Goal: Transaction & Acquisition: Purchase product/service

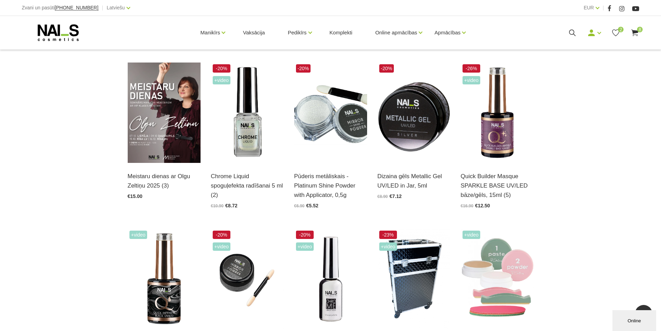
scroll to position [173, 0]
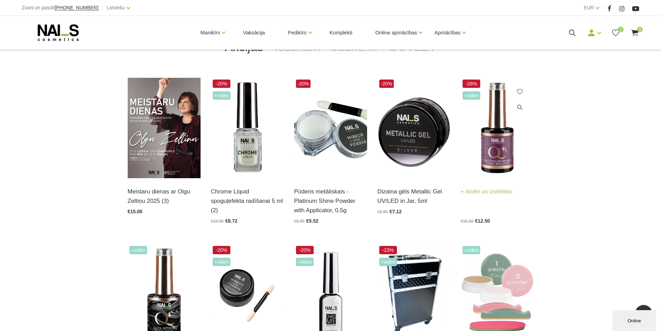
click at [492, 190] on link "Atvērt un izvēlēties" at bounding box center [487, 192] width 52 height 10
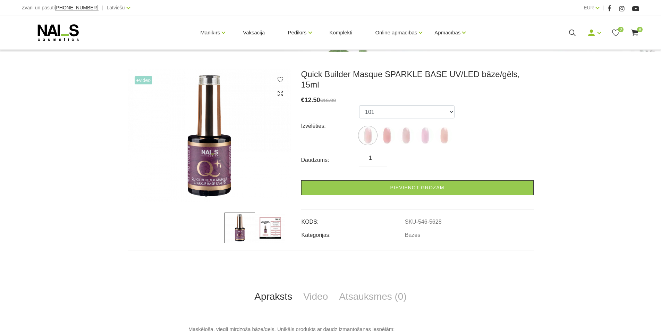
scroll to position [104, 0]
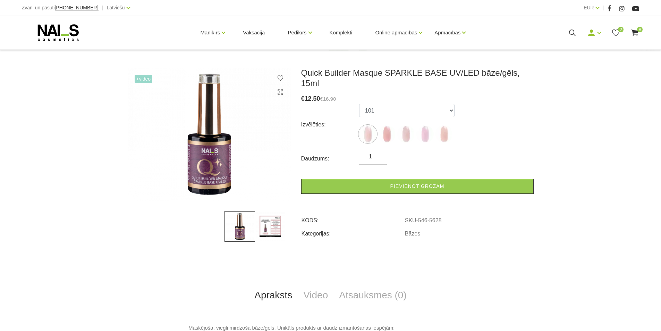
click at [269, 226] on img at bounding box center [270, 226] width 31 height 31
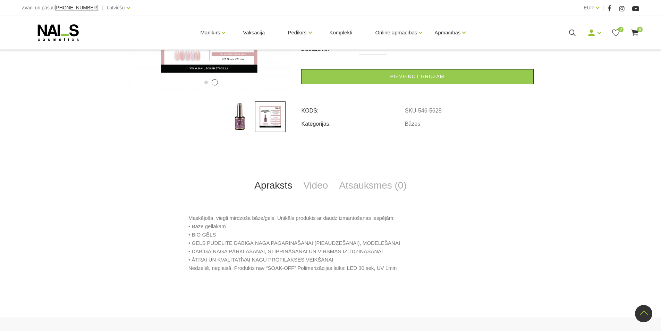
scroll to position [139, 0]
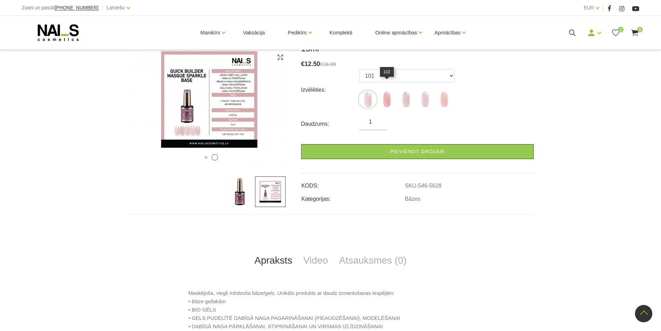
click at [384, 91] on img at bounding box center [386, 99] width 17 height 17
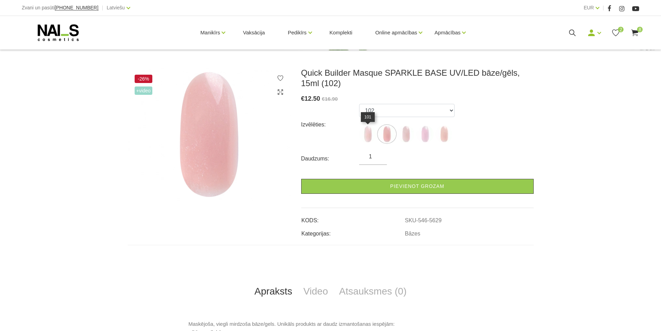
click at [366, 131] on img at bounding box center [367, 133] width 17 height 17
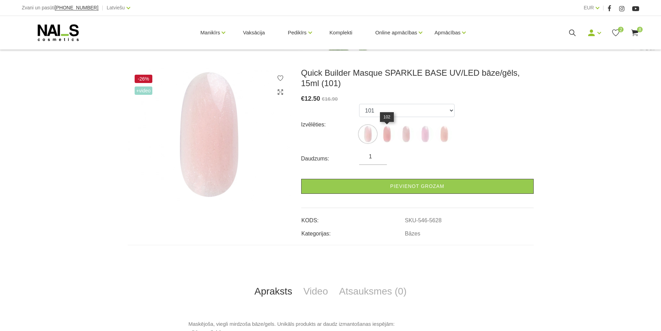
click at [390, 134] on img at bounding box center [386, 133] width 17 height 17
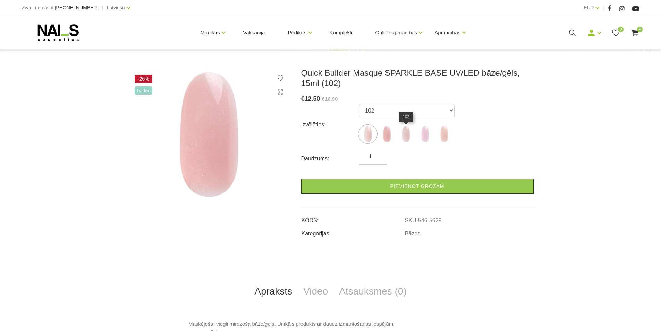
click at [406, 134] on img at bounding box center [405, 133] width 17 height 17
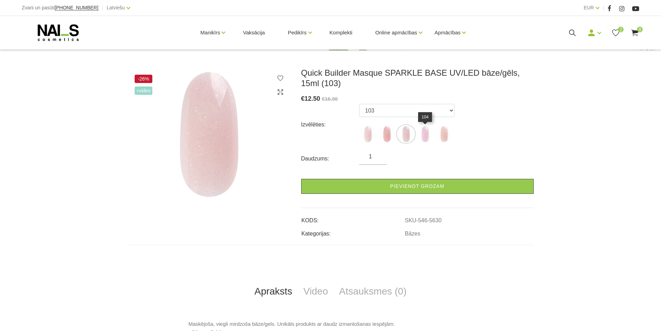
click at [428, 136] on img at bounding box center [424, 133] width 17 height 17
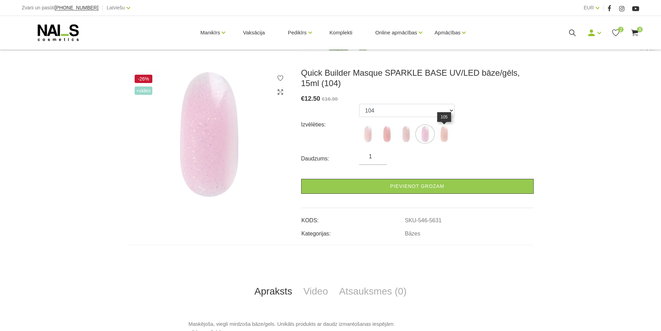
click at [443, 137] on img at bounding box center [443, 133] width 17 height 17
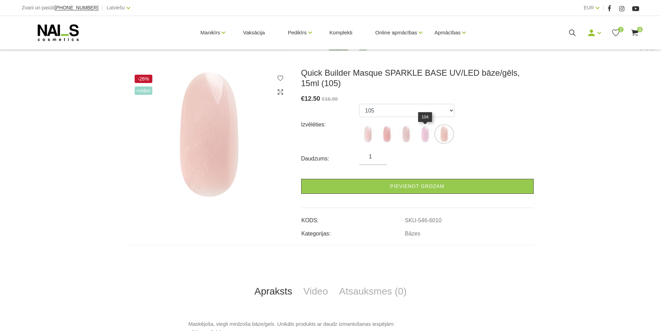
click at [425, 136] on img at bounding box center [424, 133] width 17 height 17
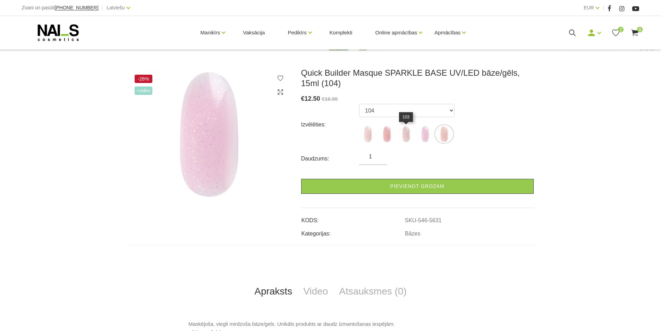
click at [404, 135] on img at bounding box center [405, 133] width 17 height 17
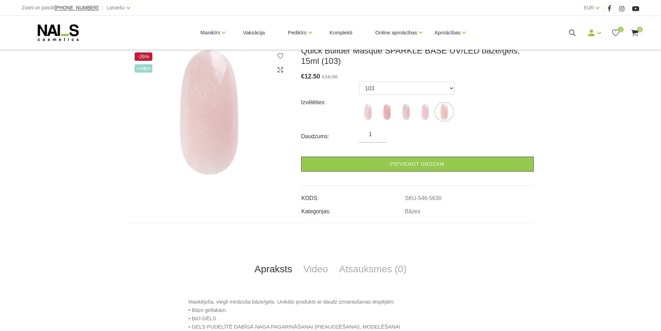
scroll to position [139, 0]
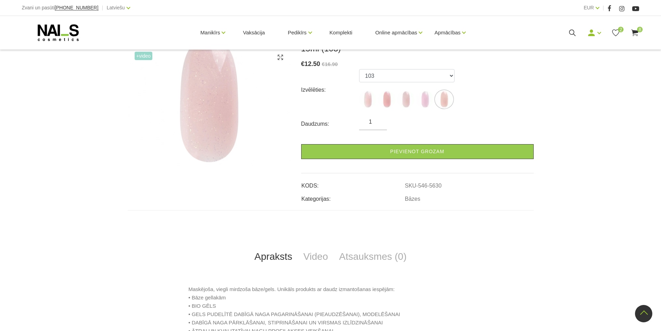
click at [427, 102] on img at bounding box center [424, 99] width 17 height 17
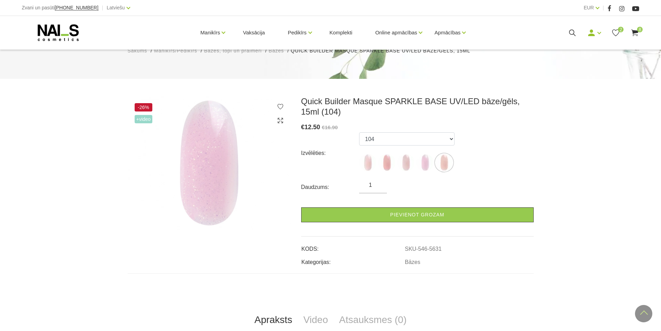
scroll to position [69, 0]
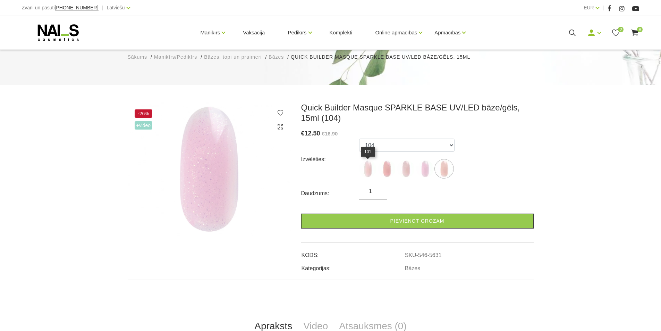
click at [365, 167] on img at bounding box center [367, 168] width 17 height 17
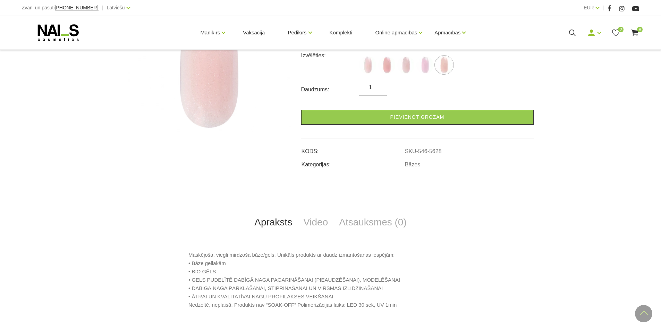
scroll to position [173, 0]
click at [314, 224] on link "Video" at bounding box center [316, 221] width 36 height 23
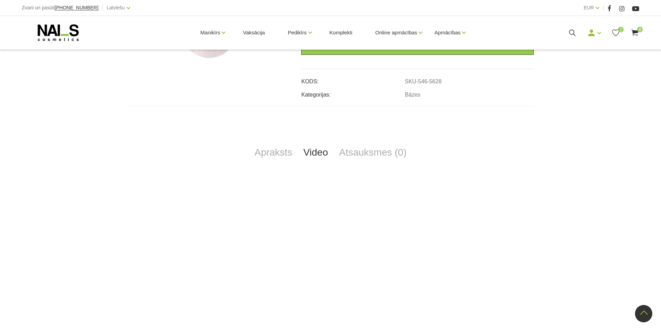
scroll to position [35, 0]
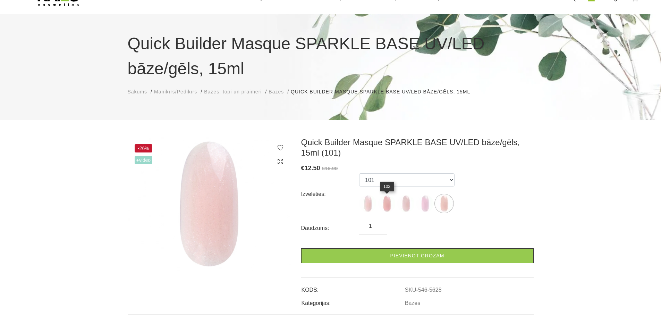
click at [385, 200] on img at bounding box center [386, 203] width 17 height 17
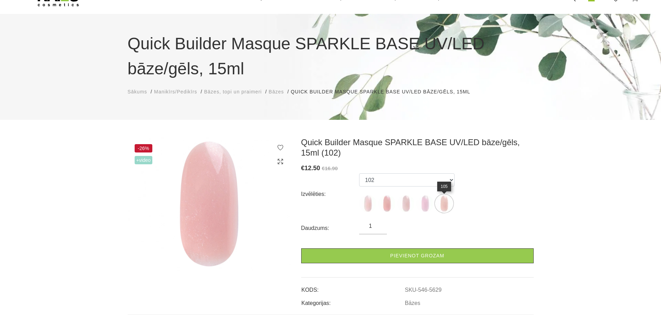
click at [441, 202] on img at bounding box center [443, 203] width 17 height 17
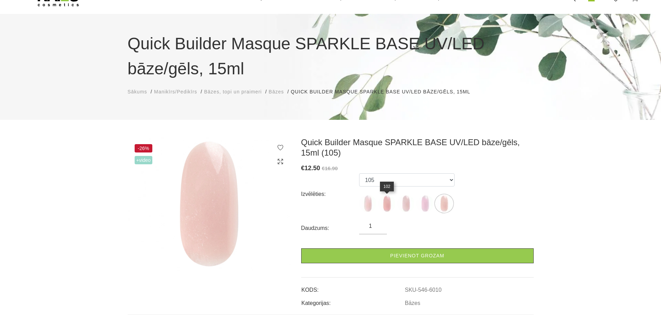
click at [388, 207] on img at bounding box center [386, 203] width 17 height 17
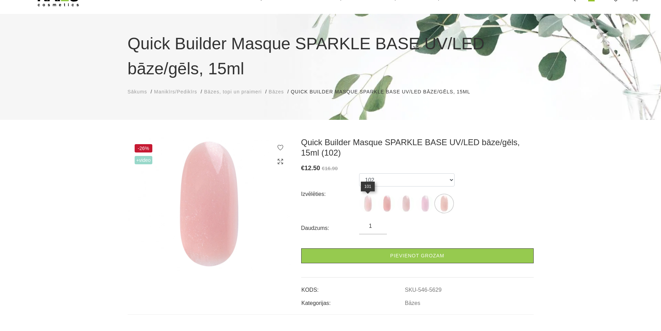
click at [371, 203] on img at bounding box center [367, 203] width 17 height 17
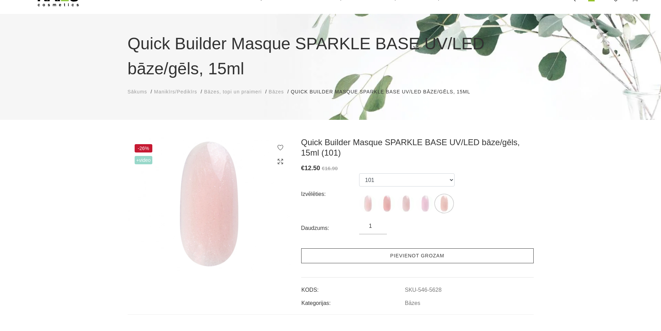
click at [397, 254] on link "Pievienot grozam" at bounding box center [417, 255] width 232 height 15
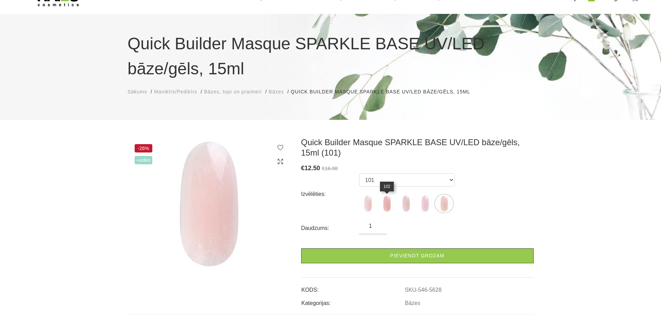
click at [385, 202] on img at bounding box center [386, 203] width 17 height 17
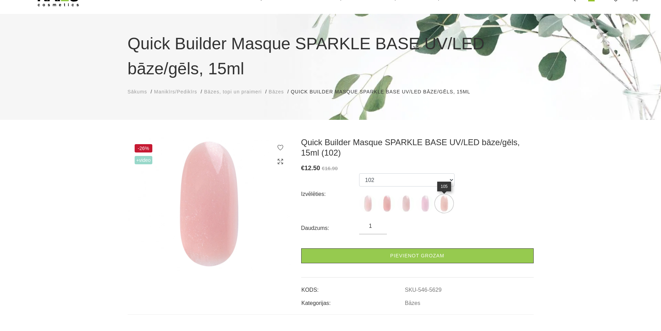
click at [444, 205] on img at bounding box center [443, 203] width 17 height 17
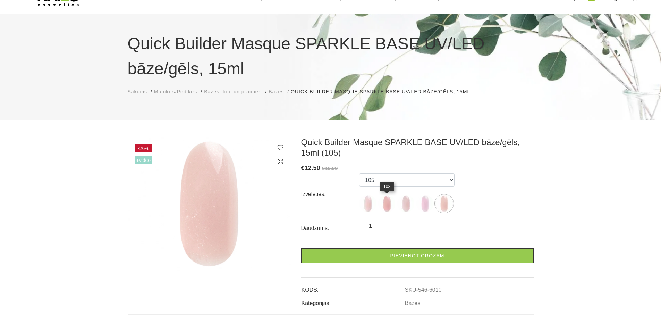
click at [384, 206] on img at bounding box center [386, 203] width 17 height 17
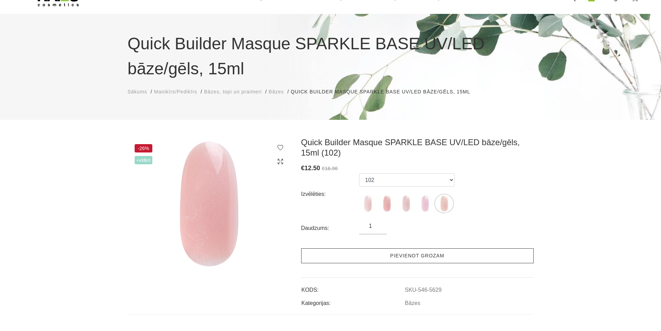
click at [394, 251] on link "Pievienot grozam" at bounding box center [417, 255] width 232 height 15
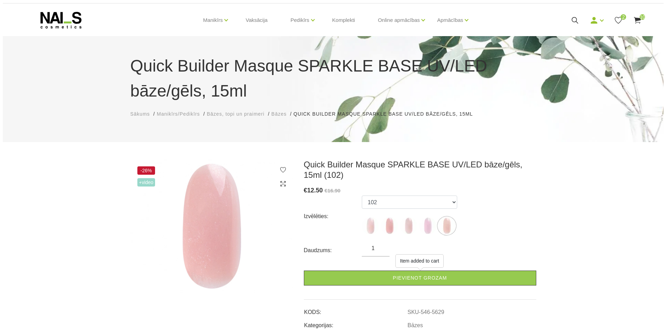
scroll to position [0, 0]
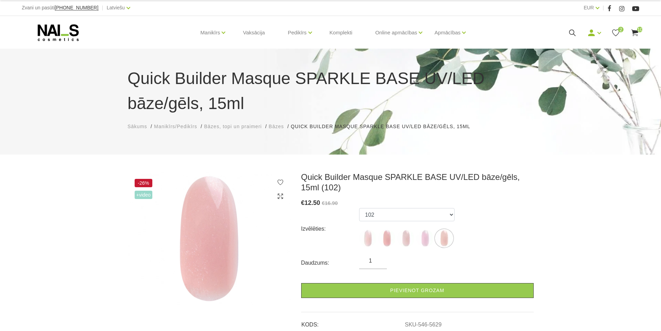
click at [637, 35] on use at bounding box center [634, 32] width 7 height 7
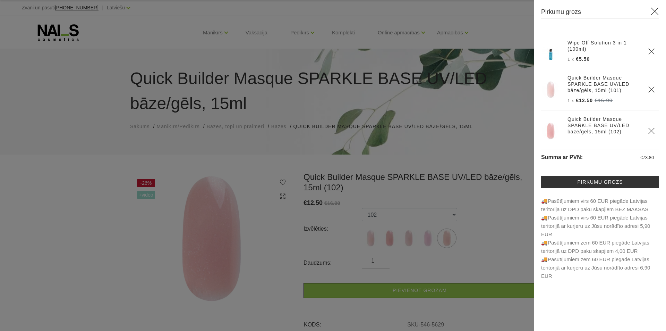
scroll to position [280, 0]
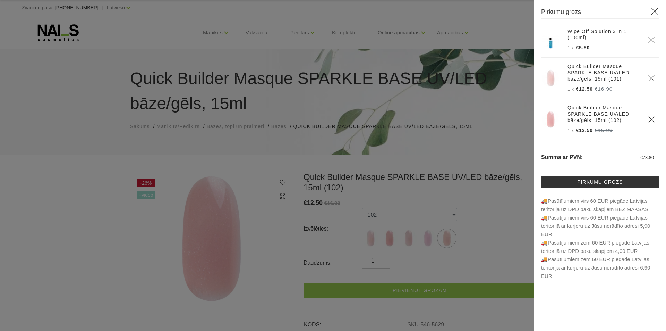
click at [262, 234] on div at bounding box center [333, 165] width 666 height 331
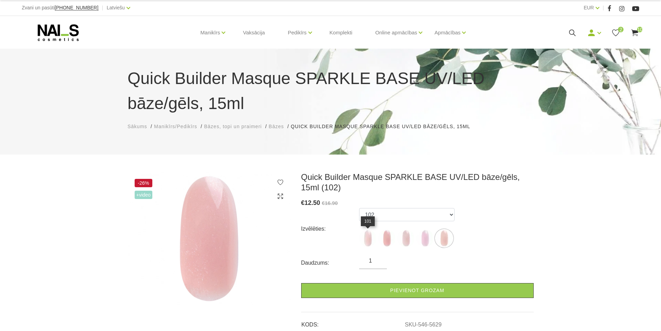
click at [367, 237] on img at bounding box center [367, 237] width 17 height 17
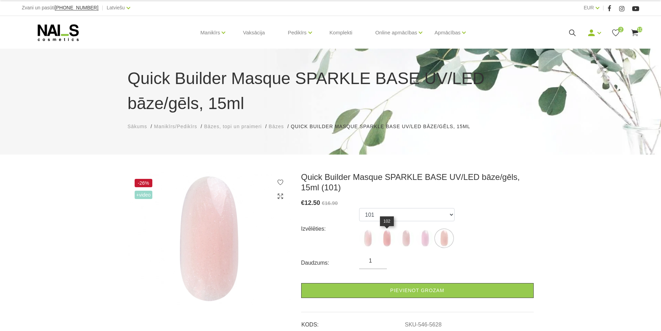
click at [382, 236] on img at bounding box center [386, 237] width 17 height 17
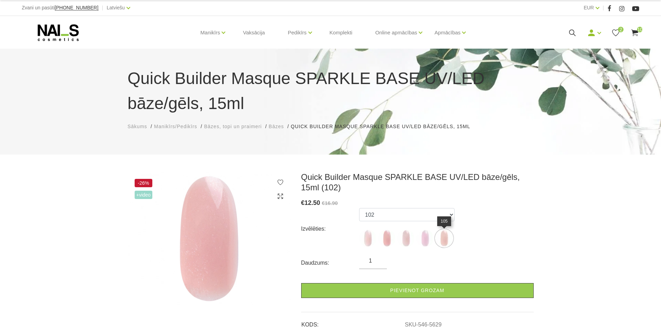
click at [443, 242] on img at bounding box center [443, 237] width 17 height 17
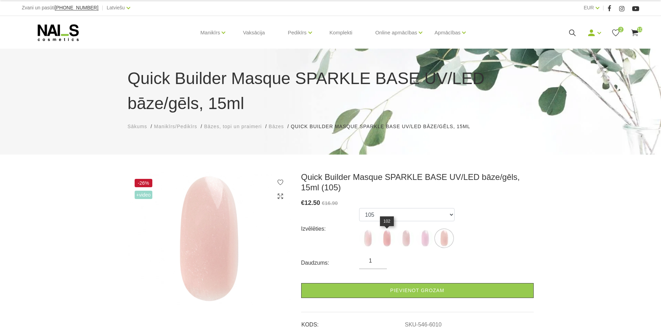
click at [389, 238] on img at bounding box center [386, 237] width 17 height 17
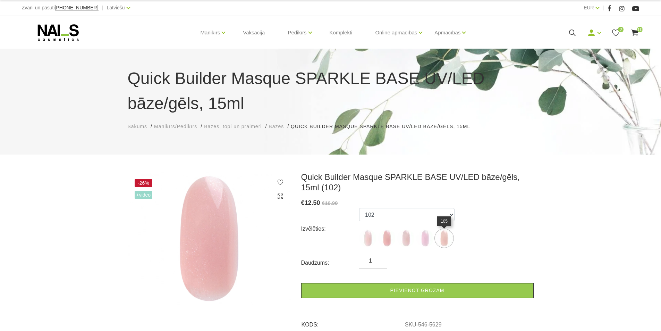
click at [444, 239] on img at bounding box center [443, 237] width 17 height 17
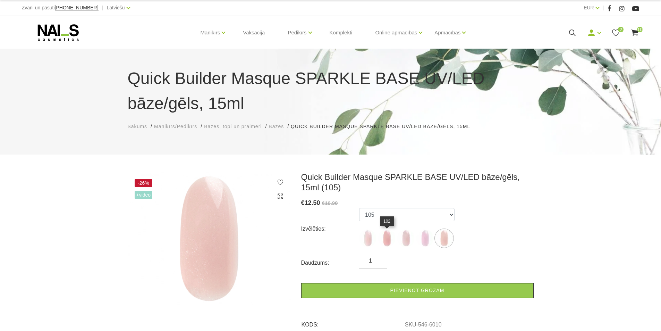
click at [382, 238] on img at bounding box center [386, 237] width 17 height 17
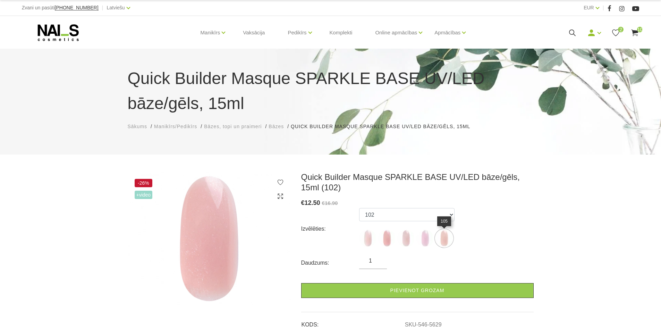
click at [444, 237] on img at bounding box center [443, 237] width 17 height 17
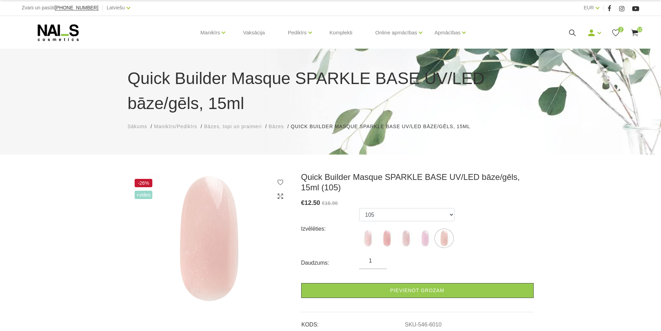
click at [280, 180] on use at bounding box center [280, 182] width 6 height 6
click at [633, 32] on use at bounding box center [634, 32] width 7 height 7
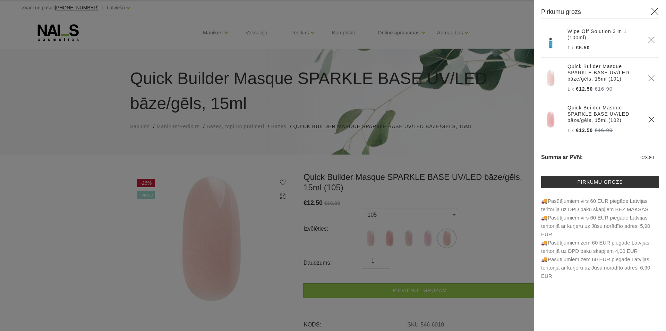
click at [484, 240] on div at bounding box center [333, 165] width 666 height 331
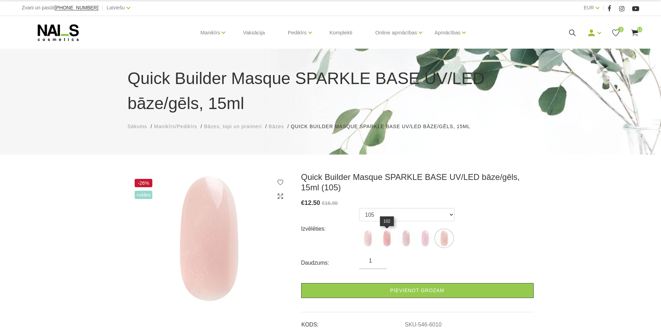
click at [385, 238] on img at bounding box center [386, 237] width 17 height 17
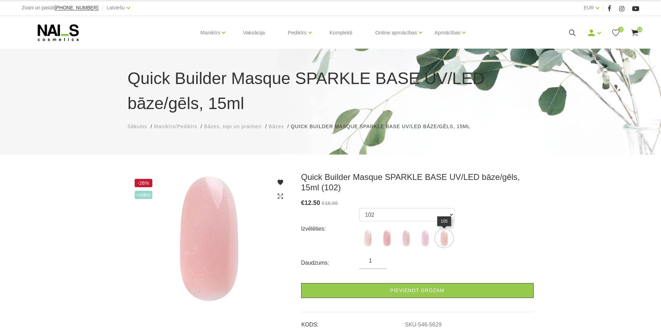
click at [442, 236] on img at bounding box center [443, 237] width 17 height 17
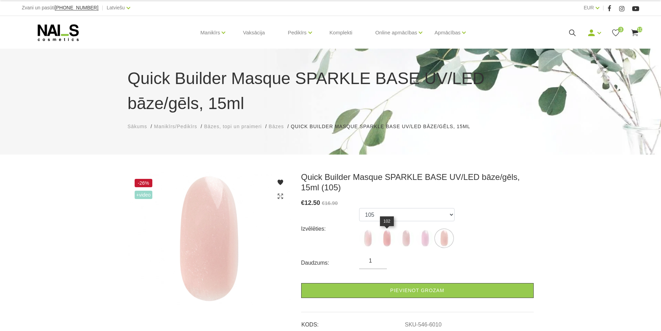
click at [389, 238] on img at bounding box center [386, 237] width 17 height 17
select select "5629"
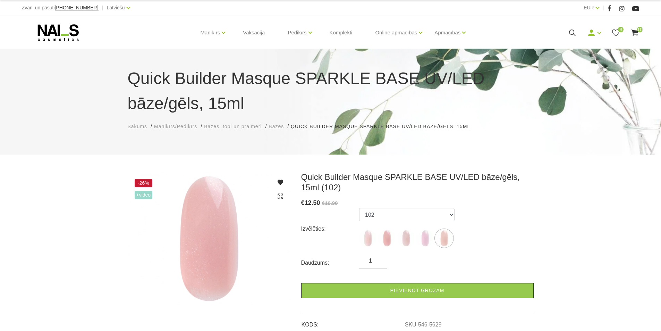
click at [635, 33] on use at bounding box center [634, 32] width 7 height 7
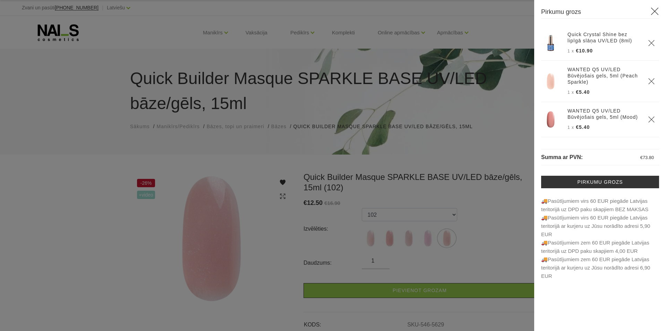
click at [648, 79] on icon "Delete" at bounding box center [651, 81] width 7 height 7
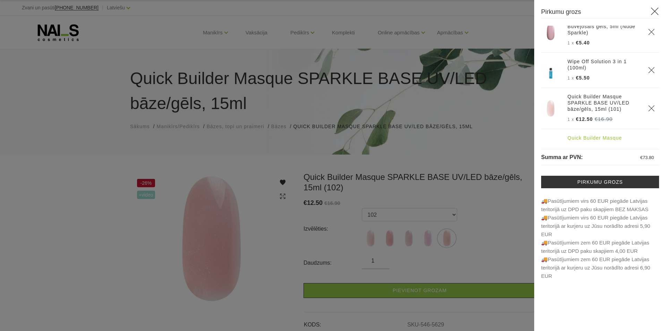
scroll to position [240, 0]
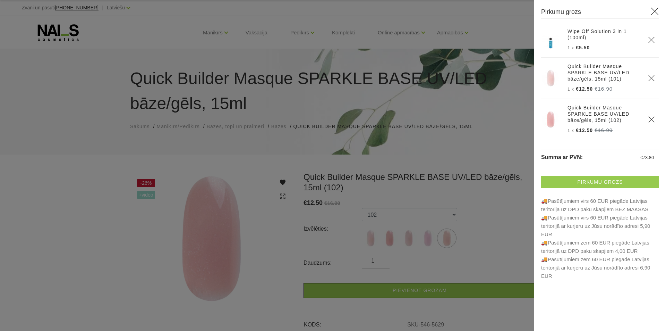
click at [586, 184] on link "Pirkumu grozs" at bounding box center [600, 182] width 118 height 12
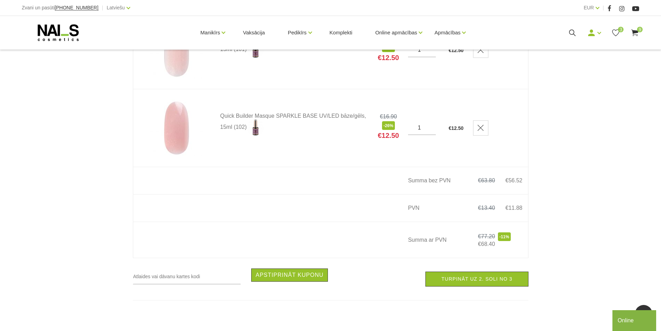
scroll to position [694, 0]
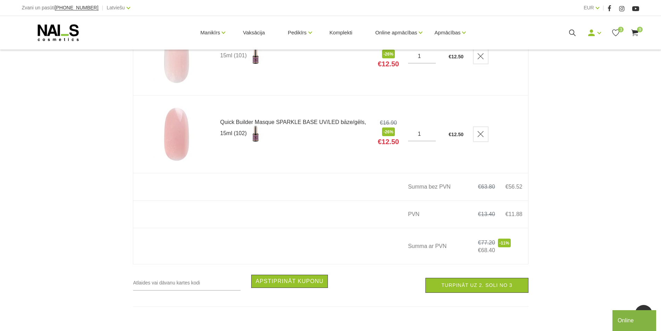
click at [276, 122] on link "Quick Builder Masque SPARKLE BASE UV/LED bāze/gēls, 15ml (102)" at bounding box center [294, 130] width 149 height 23
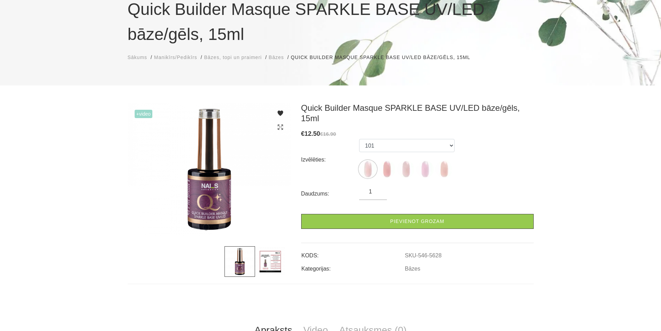
scroll to position [69, 0]
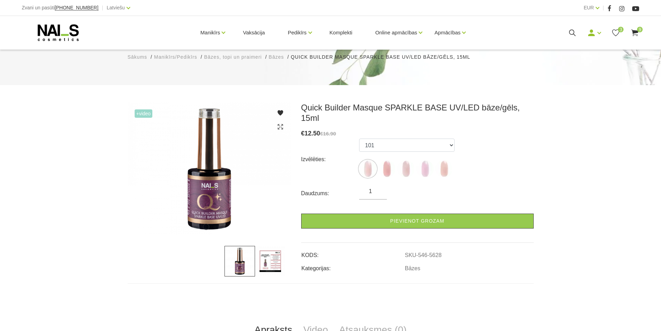
click at [271, 262] on img at bounding box center [270, 261] width 31 height 31
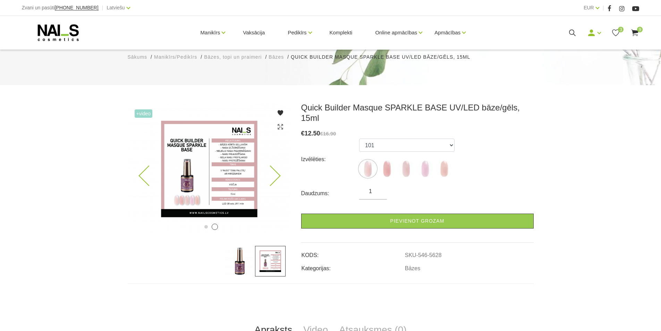
click at [278, 177] on icon at bounding box center [270, 176] width 20 height 20
click at [200, 173] on img at bounding box center [209, 168] width 163 height 133
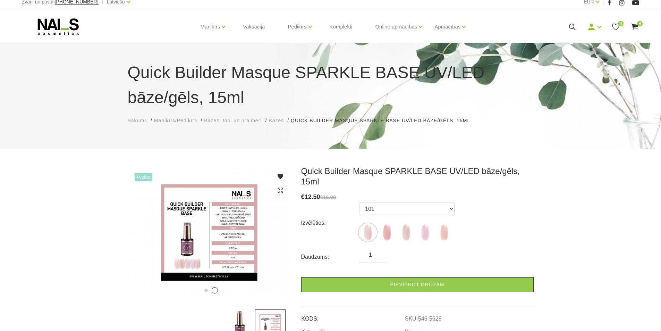
scroll to position [0, 0]
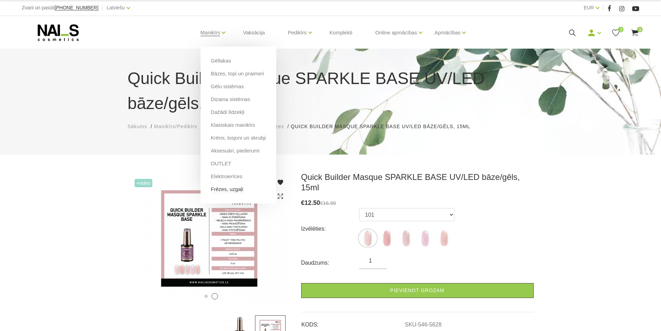
click at [229, 187] on link "Frēzes, uzgaļi" at bounding box center [227, 189] width 32 height 8
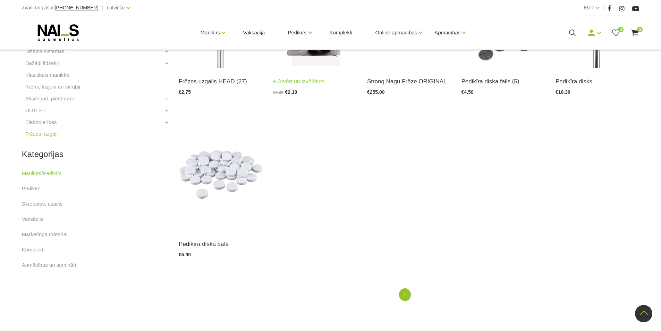
scroll to position [278, 0]
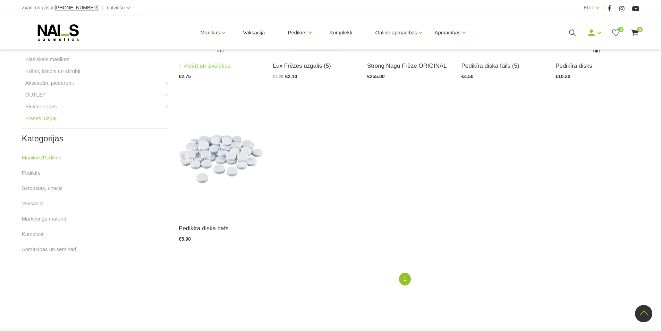
click at [217, 61] on link "Atvērt un izvēlēties" at bounding box center [205, 66] width 52 height 10
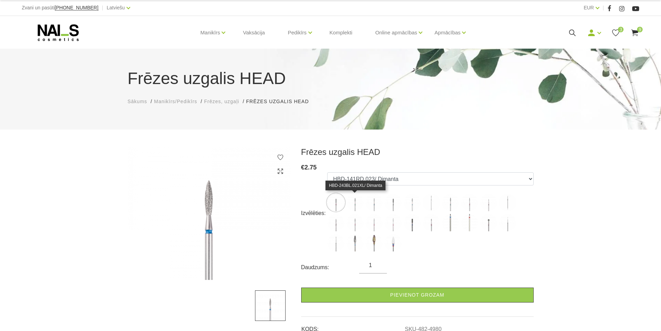
click at [353, 199] on img at bounding box center [354, 202] width 17 height 17
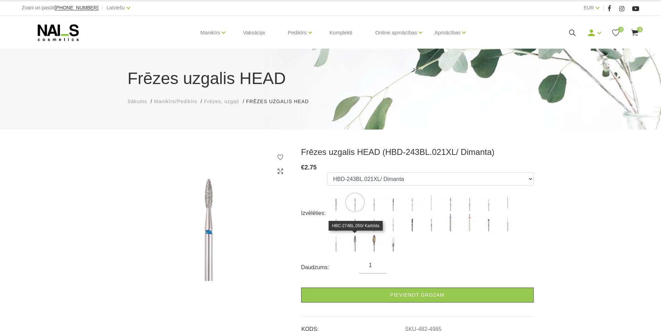
click at [353, 238] on img at bounding box center [354, 242] width 17 height 17
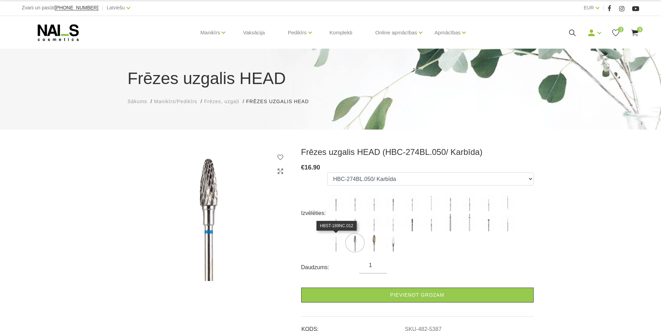
click at [336, 240] on img at bounding box center [335, 242] width 17 height 17
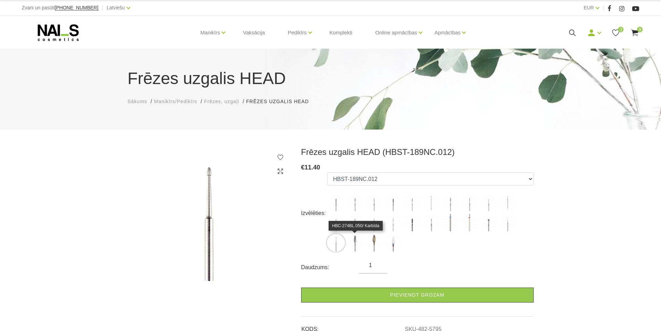
click at [360, 239] on img at bounding box center [354, 242] width 17 height 17
click at [356, 243] on img at bounding box center [354, 242] width 17 height 17
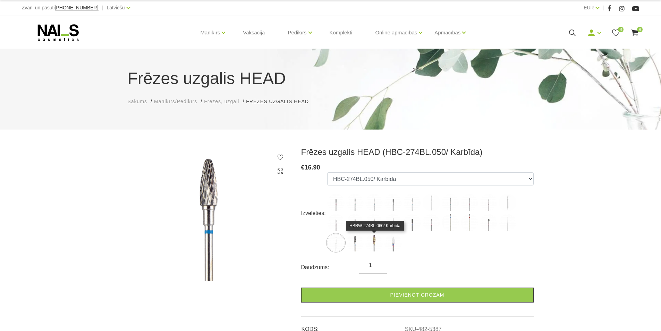
click at [374, 238] on img at bounding box center [373, 242] width 17 height 17
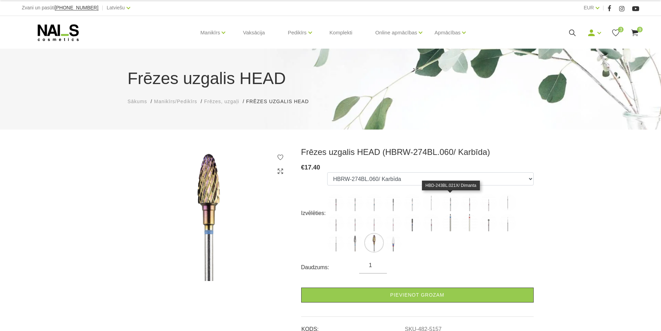
click at [451, 206] on img at bounding box center [450, 202] width 17 height 17
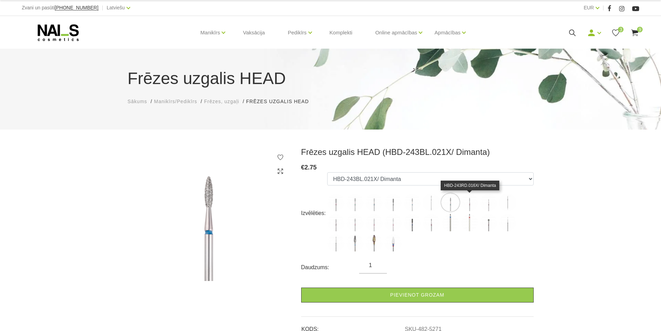
click at [468, 206] on img at bounding box center [469, 202] width 17 height 17
click at [469, 221] on img at bounding box center [469, 222] width 17 height 17
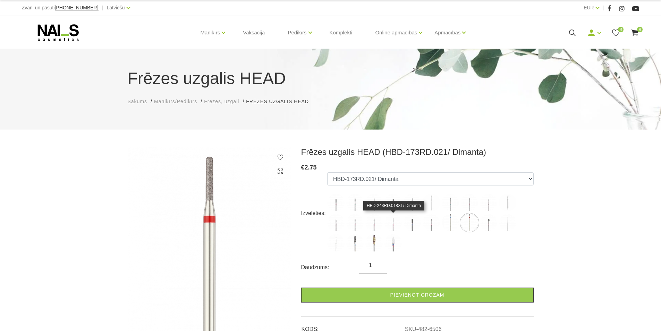
click at [392, 220] on img at bounding box center [392, 222] width 17 height 17
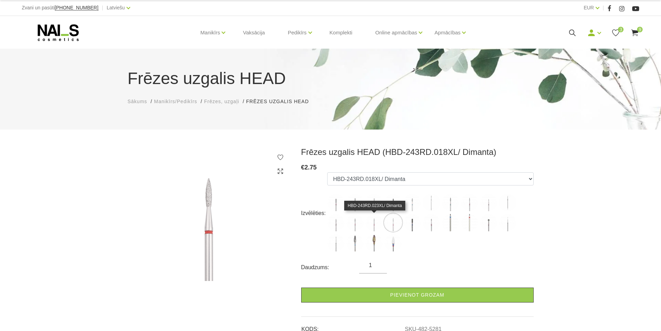
click at [372, 223] on img at bounding box center [373, 222] width 17 height 17
click at [354, 225] on img at bounding box center [354, 222] width 17 height 17
click at [333, 225] on img at bounding box center [335, 222] width 17 height 17
select select "5276"
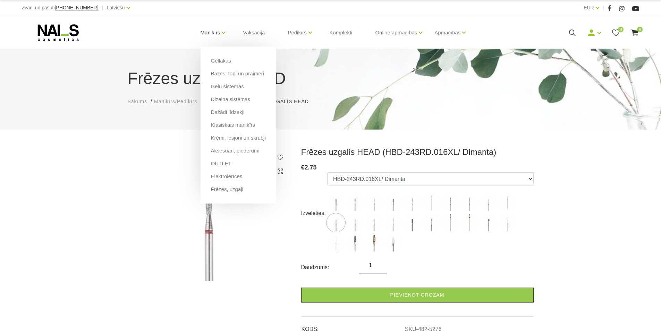
click at [205, 31] on link "Manikīrs" at bounding box center [211, 33] width 20 height 28
click at [216, 165] on link "OUTLET" at bounding box center [221, 164] width 20 height 8
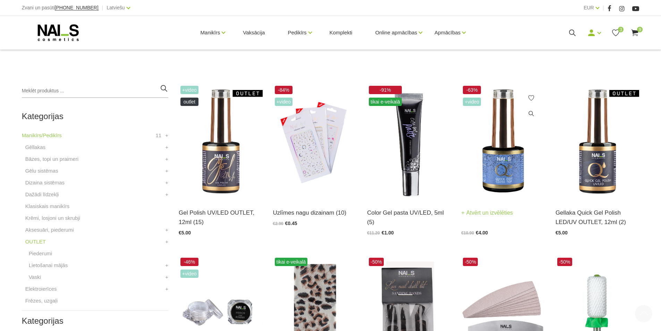
scroll to position [139, 0]
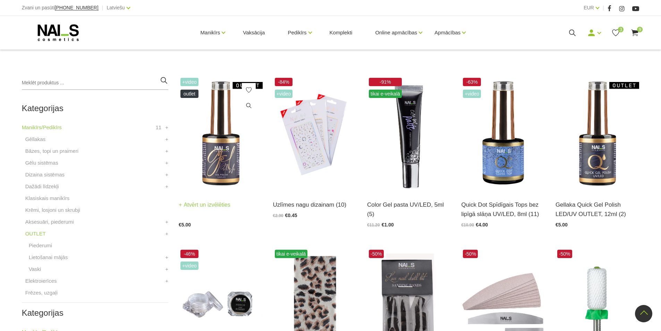
click at [202, 203] on link "Atvērt un izvēlēties" at bounding box center [205, 205] width 52 height 10
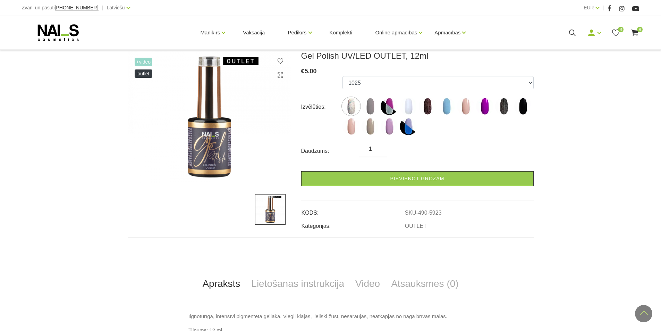
scroll to position [69, 0]
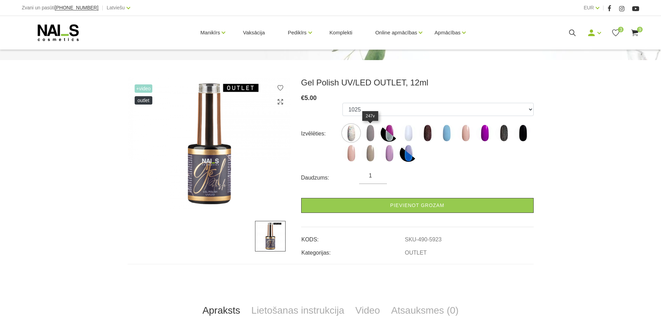
click at [371, 137] on img at bounding box center [370, 132] width 17 height 17
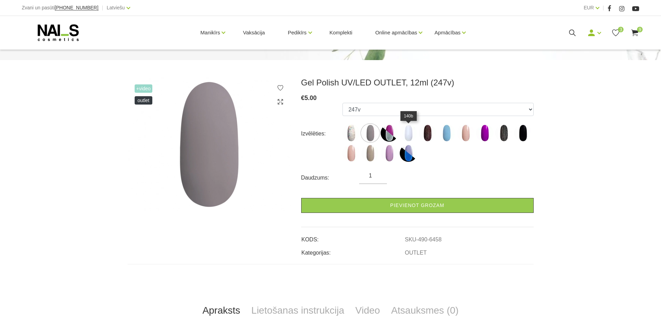
click at [407, 132] on img at bounding box center [408, 132] width 17 height 17
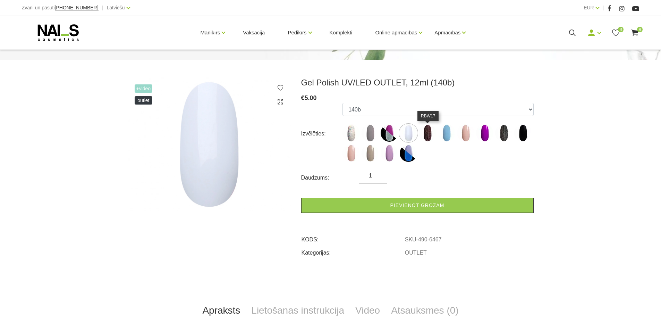
click at [425, 134] on img at bounding box center [427, 132] width 17 height 17
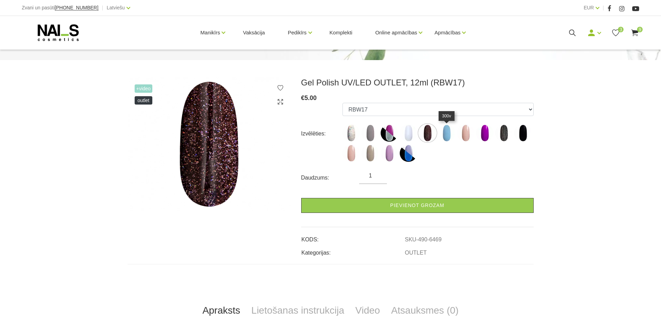
click at [447, 133] on img at bounding box center [446, 132] width 17 height 17
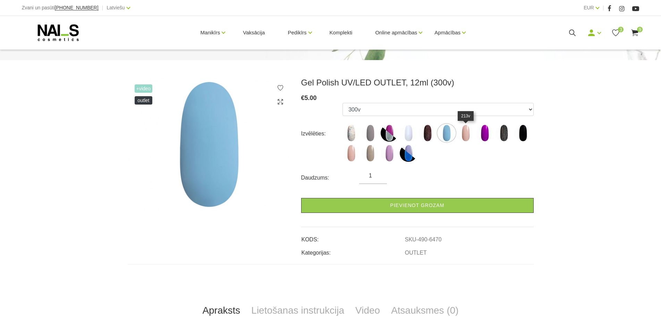
click at [466, 135] on img at bounding box center [465, 132] width 17 height 17
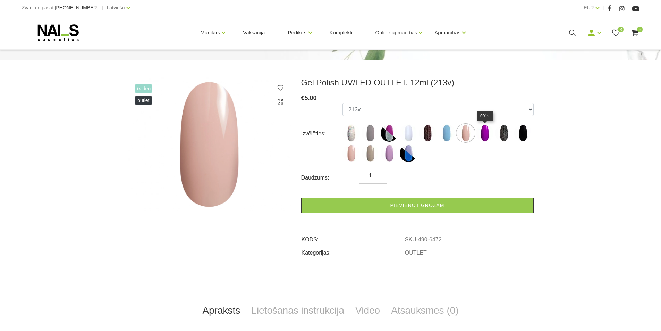
click at [486, 132] on img at bounding box center [484, 132] width 17 height 17
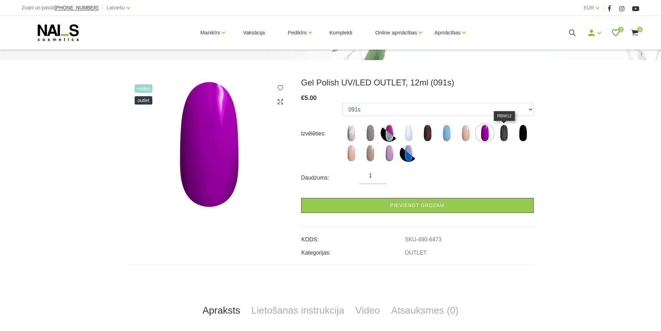
click at [502, 131] on img at bounding box center [503, 132] width 17 height 17
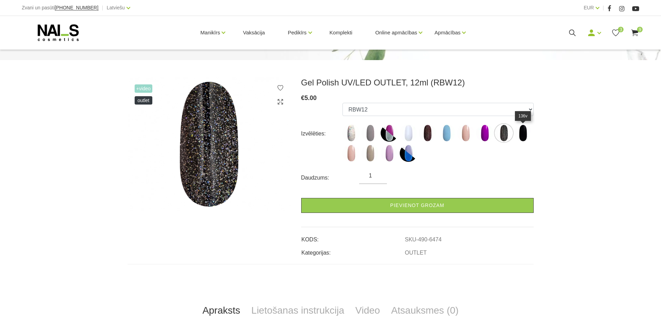
click at [523, 134] on img at bounding box center [522, 132] width 17 height 17
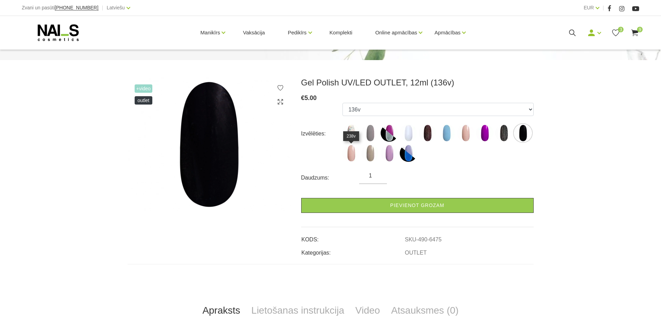
click at [353, 153] on img at bounding box center [350, 152] width 17 height 17
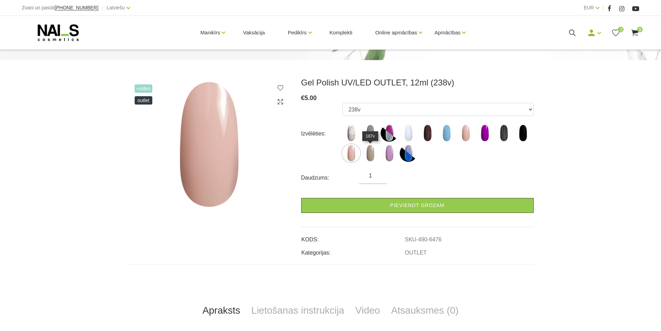
click at [369, 152] on img at bounding box center [370, 152] width 17 height 17
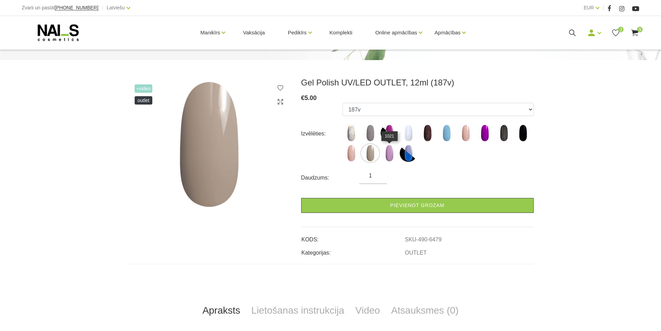
click at [388, 154] on img at bounding box center [389, 152] width 17 height 17
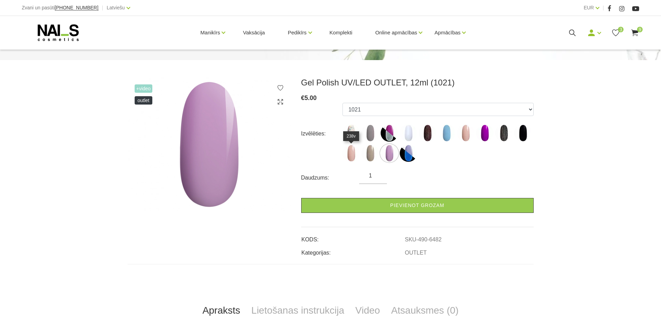
click at [353, 154] on img at bounding box center [350, 152] width 17 height 17
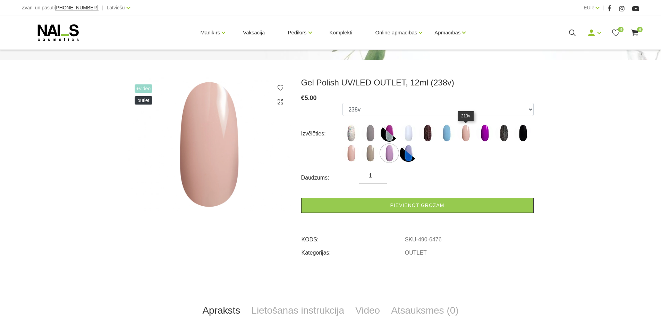
click at [465, 134] on img at bounding box center [465, 132] width 17 height 17
click at [353, 157] on img at bounding box center [350, 152] width 17 height 17
click at [466, 135] on img at bounding box center [465, 132] width 17 height 17
click at [352, 151] on img at bounding box center [350, 152] width 17 height 17
click at [352, 129] on img at bounding box center [350, 132] width 17 height 17
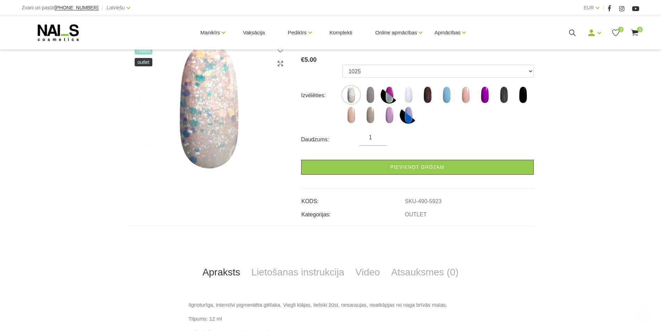
scroll to position [208, 0]
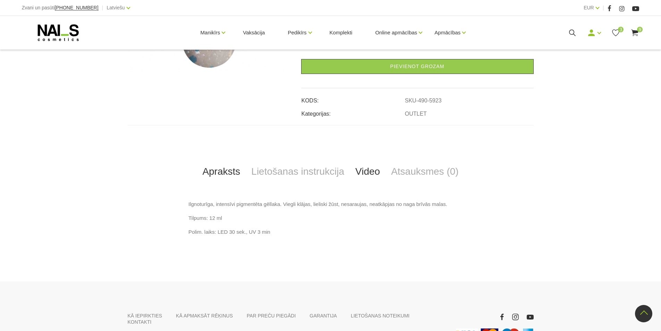
click at [365, 172] on link "Video" at bounding box center [368, 171] width 36 height 23
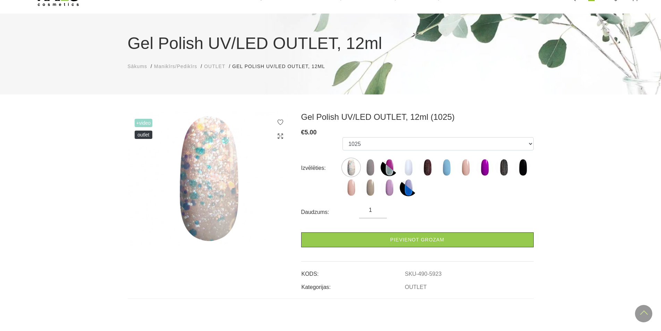
scroll to position [35, 0]
click at [410, 189] on img at bounding box center [408, 187] width 17 height 17
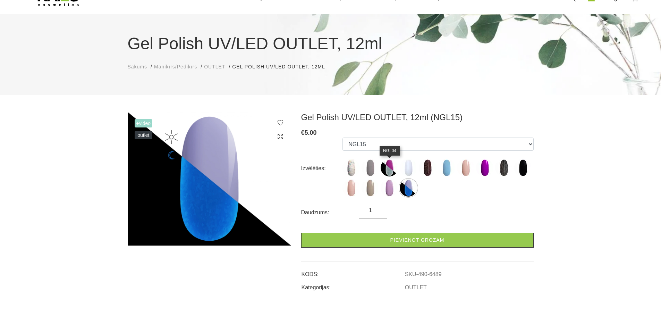
click at [392, 166] on img at bounding box center [389, 167] width 17 height 17
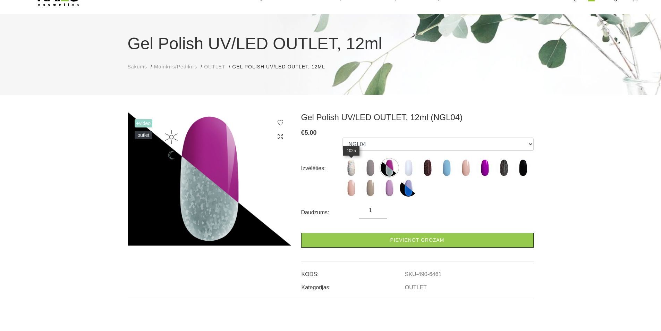
click at [354, 167] on img at bounding box center [350, 167] width 17 height 17
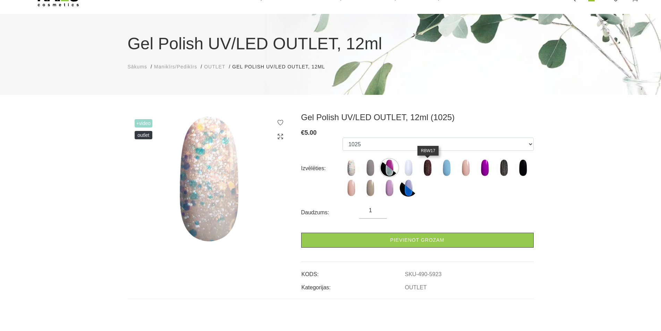
click at [432, 169] on img at bounding box center [427, 167] width 17 height 17
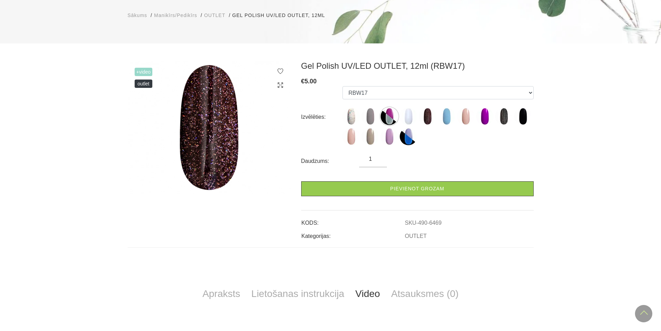
scroll to position [0, 0]
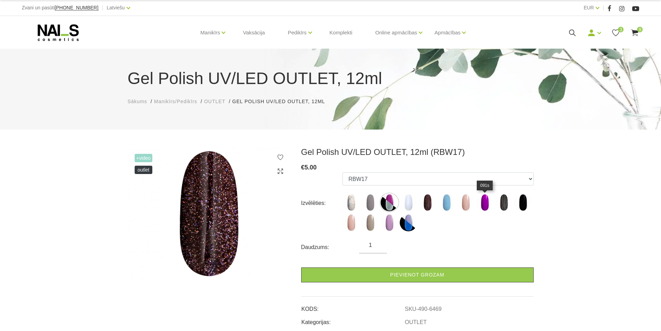
click at [482, 201] on img at bounding box center [484, 202] width 17 height 17
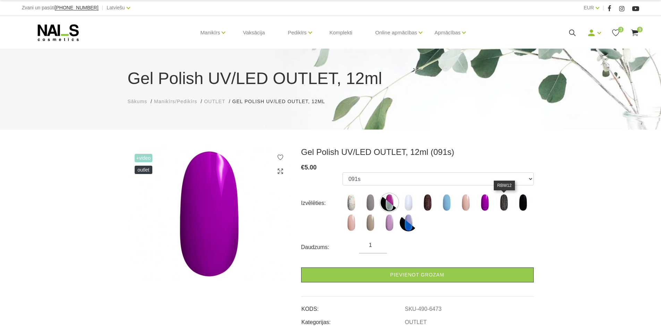
click at [506, 201] on img at bounding box center [503, 202] width 17 height 17
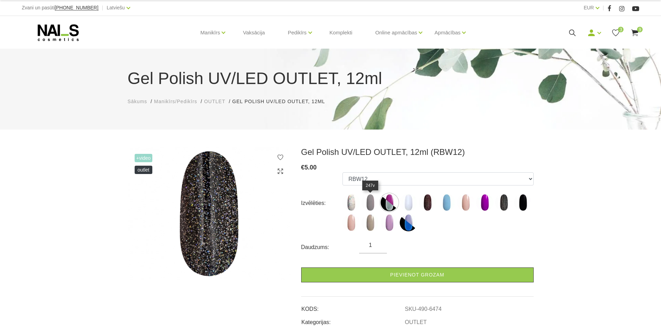
click at [370, 201] on img at bounding box center [370, 202] width 17 height 17
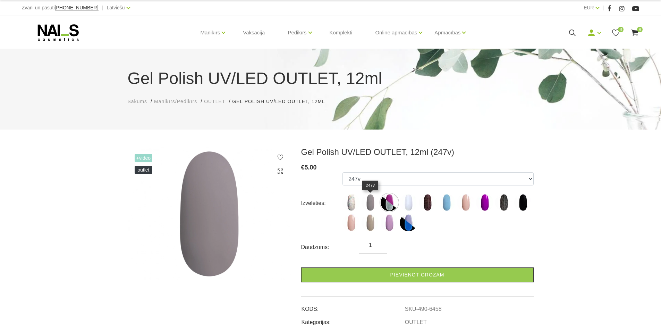
click at [372, 206] on img at bounding box center [370, 202] width 17 height 17
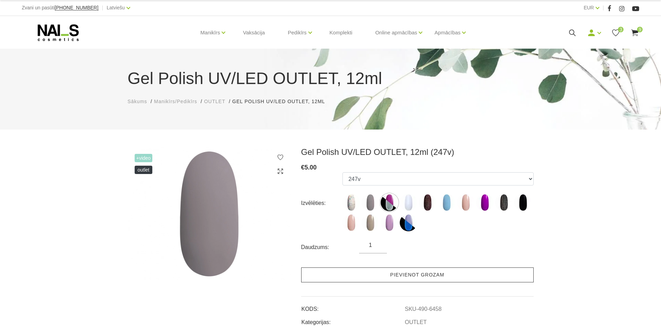
click at [417, 273] on link "Pievienot grozam" at bounding box center [417, 274] width 232 height 15
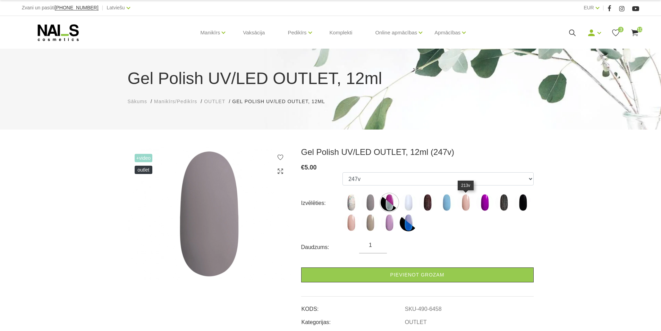
click at [467, 202] on img at bounding box center [465, 202] width 17 height 17
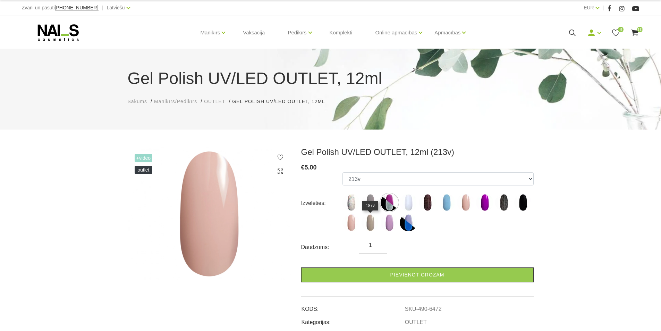
click at [371, 223] on img at bounding box center [370, 222] width 17 height 17
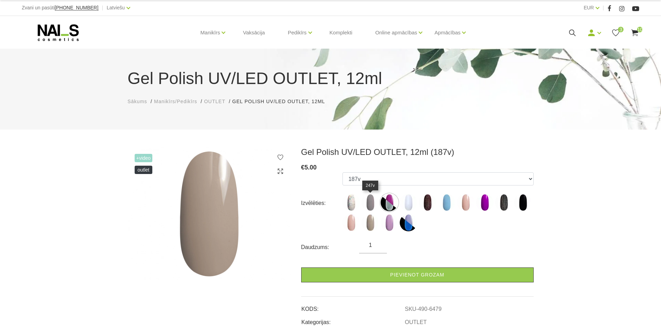
click at [373, 200] on img at bounding box center [370, 202] width 17 height 17
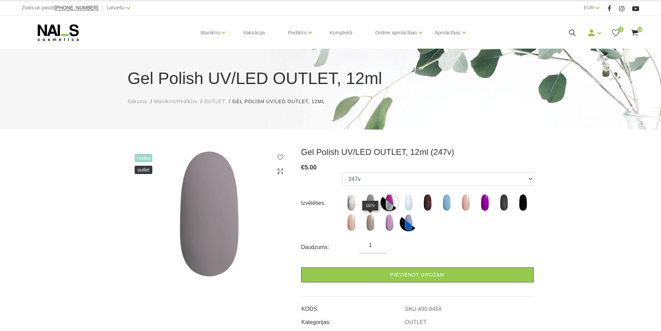
click at [368, 220] on img at bounding box center [370, 222] width 17 height 17
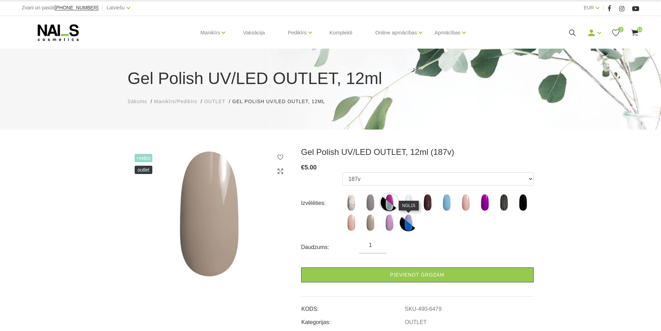
click at [407, 221] on img at bounding box center [408, 222] width 17 height 17
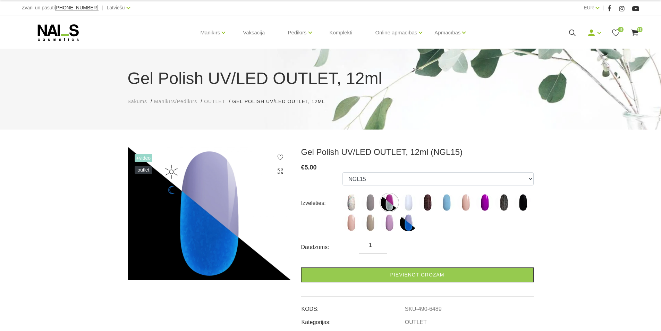
click at [144, 157] on span "+Video" at bounding box center [144, 158] width 18 height 8
click at [386, 201] on img at bounding box center [389, 202] width 17 height 17
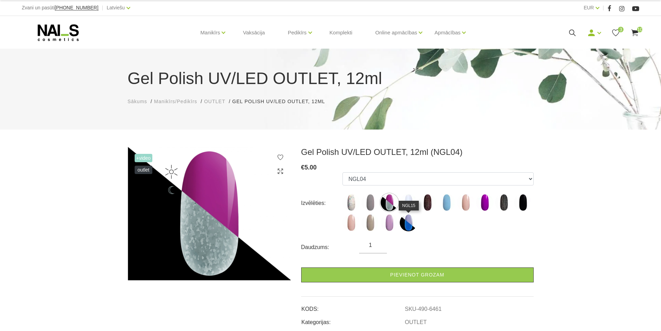
click at [404, 216] on img at bounding box center [408, 222] width 17 height 17
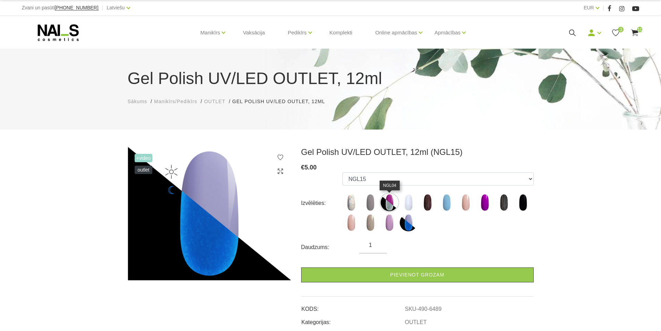
click at [387, 205] on img at bounding box center [389, 202] width 17 height 17
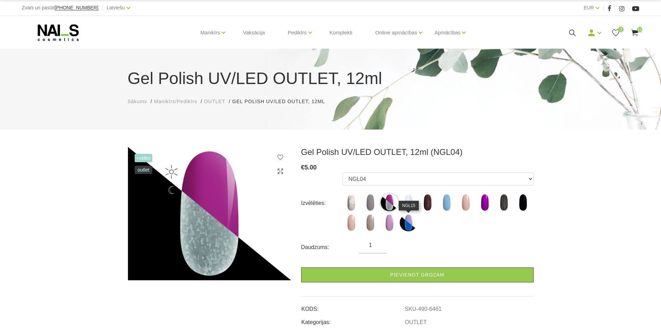
click at [407, 226] on img at bounding box center [408, 222] width 17 height 17
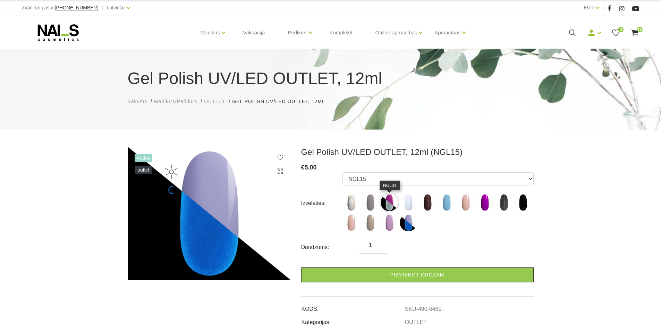
click at [389, 204] on img at bounding box center [389, 202] width 17 height 17
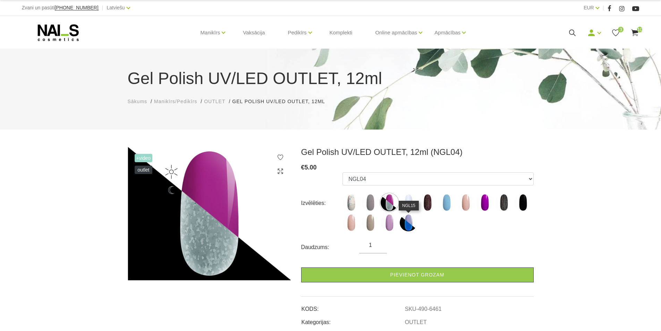
click at [407, 221] on img at bounding box center [408, 222] width 17 height 17
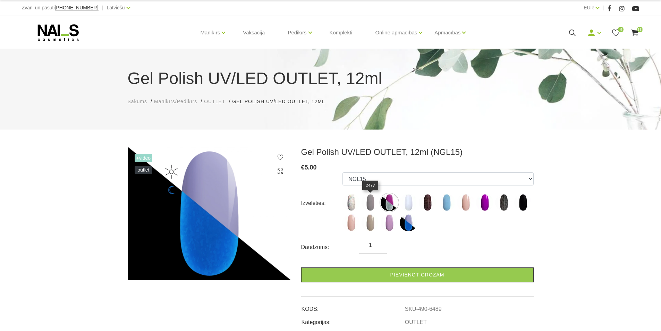
click at [368, 202] on img at bounding box center [370, 202] width 17 height 17
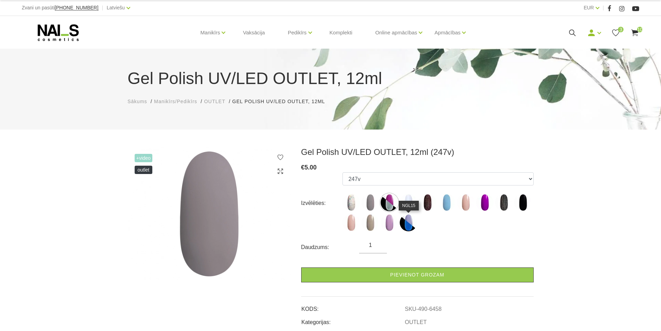
click at [407, 221] on img at bounding box center [408, 222] width 17 height 17
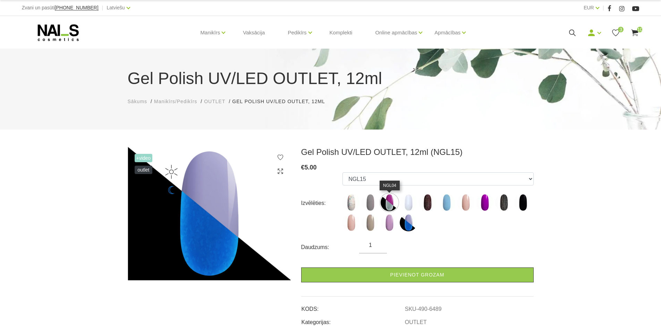
click at [390, 197] on img at bounding box center [389, 202] width 17 height 17
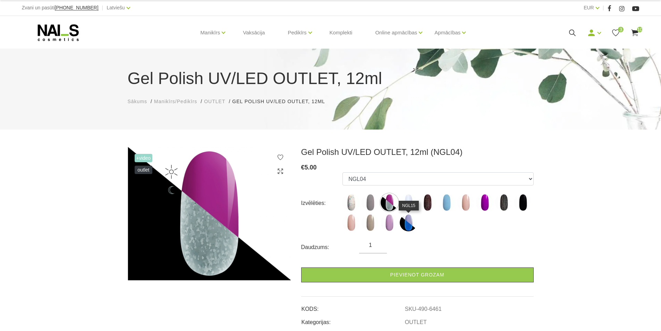
click at [404, 222] on img at bounding box center [408, 222] width 17 height 17
select select "6489"
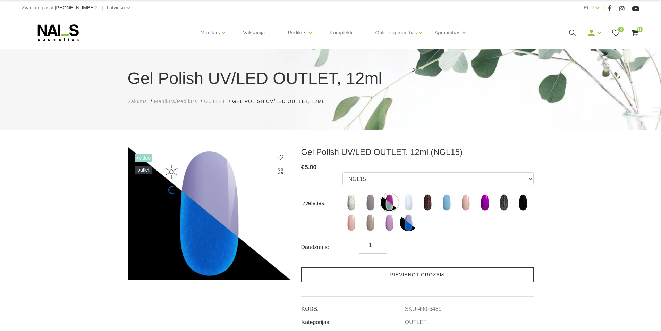
click at [417, 271] on link "Pievienot grozam" at bounding box center [417, 274] width 232 height 15
